Goal: Task Accomplishment & Management: Complete application form

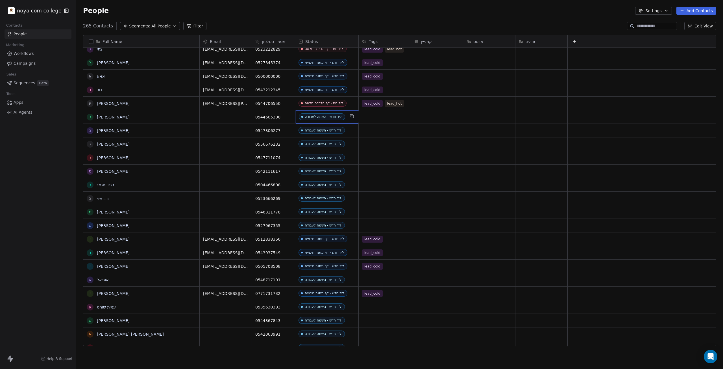
drag, startPoint x: 340, startPoint y: 117, endPoint x: 312, endPoint y: 117, distance: 28.5
click at [106, 116] on link "[PERSON_NAME]" at bounding box center [113, 117] width 33 height 5
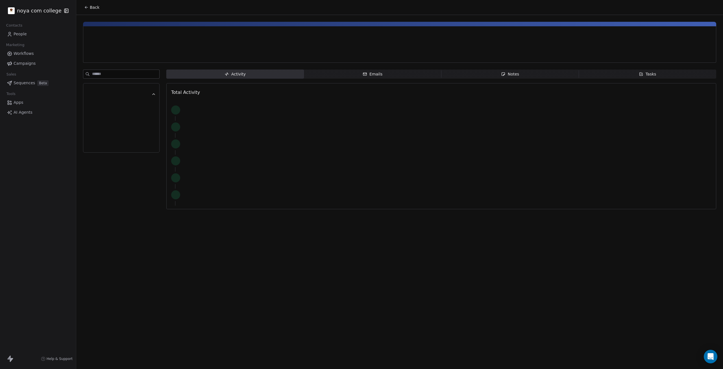
click at [132, 118] on div at bounding box center [121, 121] width 61 height 11
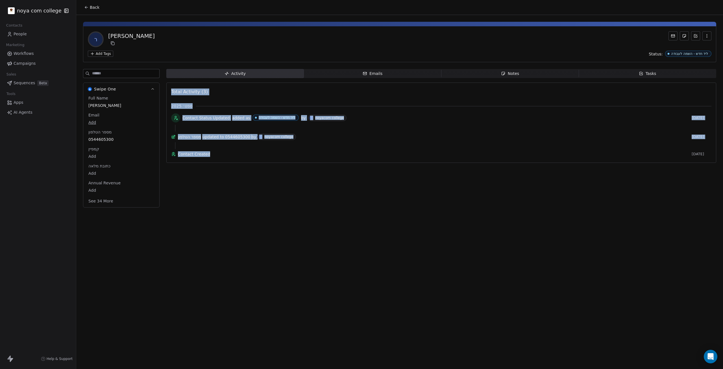
drag, startPoint x: 267, startPoint y: 73, endPoint x: 150, endPoint y: 295, distance: 251.3
click at [150, 295] on div "Back ר [PERSON_NAME] Add Tags Status: ליד חדש - השמה לעבודה Swipe One Full Name…" at bounding box center [399, 184] width 647 height 369
click at [184, 221] on div "Back ר [PERSON_NAME] Add Tags Status: ליד חדש - השמה לעבודה Swipe One Full Name…" at bounding box center [399, 184] width 647 height 369
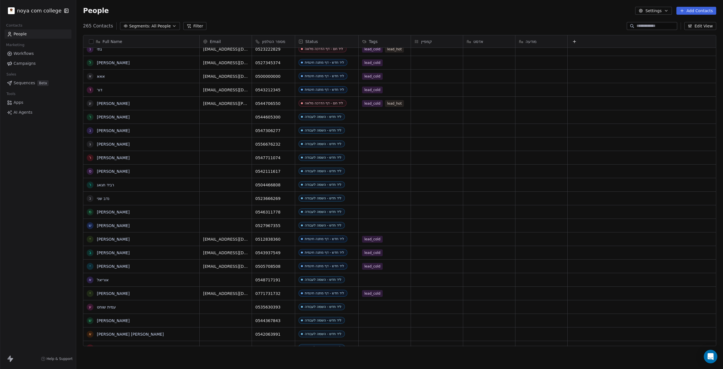
click at [693, 10] on button "Add Contacts" at bounding box center [697, 11] width 40 height 8
click at [693, 23] on span "Create new contact" at bounding box center [699, 23] width 39 height 6
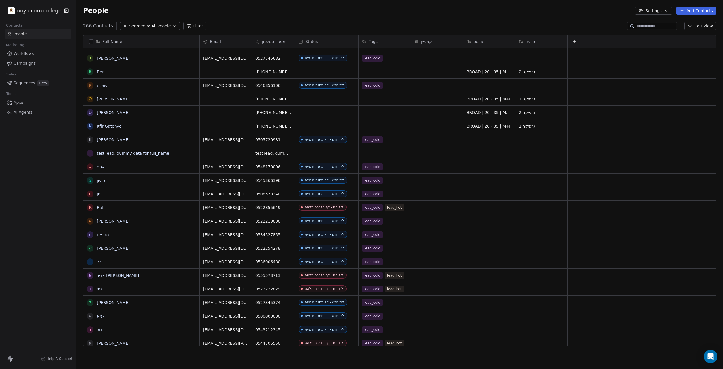
click at [707, 12] on html "noya com college Contacts People Marketing Workflows Campaigns Sales Sequences …" at bounding box center [361, 184] width 723 height 369
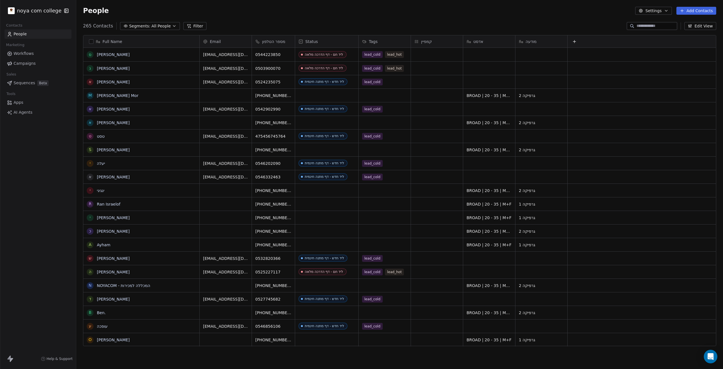
click at [696, 9] on button "Add Contacts" at bounding box center [697, 11] width 40 height 8
click at [674, 19] on div "Create new contact" at bounding box center [696, 22] width 52 height 9
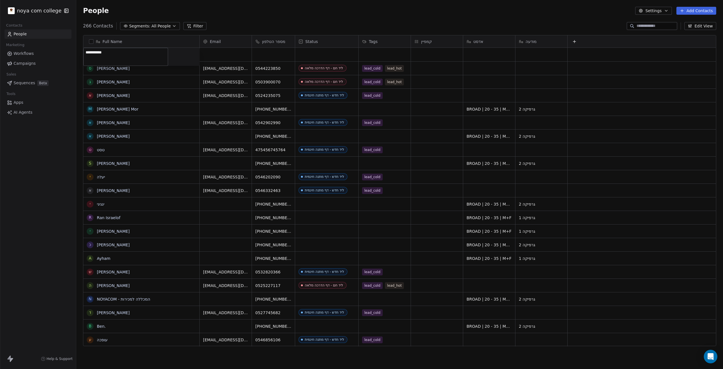
type textarea "**********"
drag, startPoint x: 210, startPoint y: 52, endPoint x: 204, endPoint y: 54, distance: 6.7
click at [204, 54] on html "noya com college Contacts People Marketing Workflows Campaigns Sales Sequences …" at bounding box center [361, 184] width 723 height 369
click at [349, 55] on div "grid" at bounding box center [326, 55] width 63 height 14
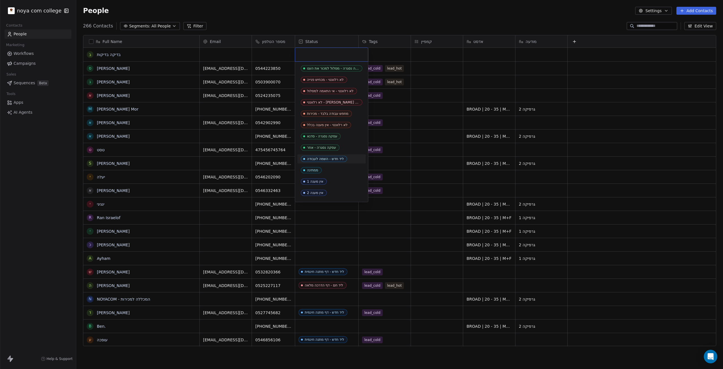
click at [322, 160] on div "ליד חדש - השמה לעבודה" at bounding box center [325, 159] width 37 height 4
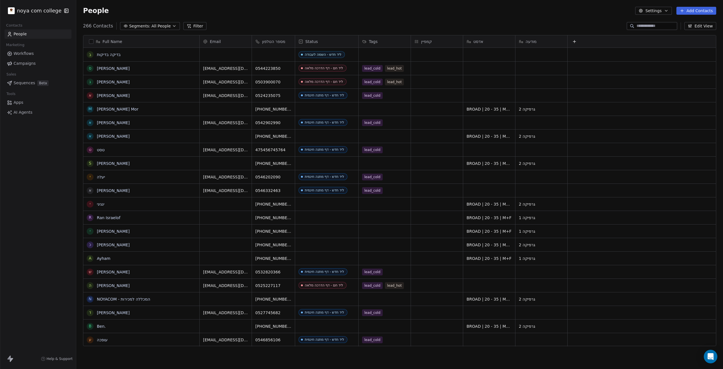
click at [461, 17] on div "People Settings Add Contacts" at bounding box center [399, 10] width 647 height 21
click at [116, 52] on link "בדיקה בדיקות" at bounding box center [109, 54] width 24 height 5
